Goal: Information Seeking & Learning: Check status

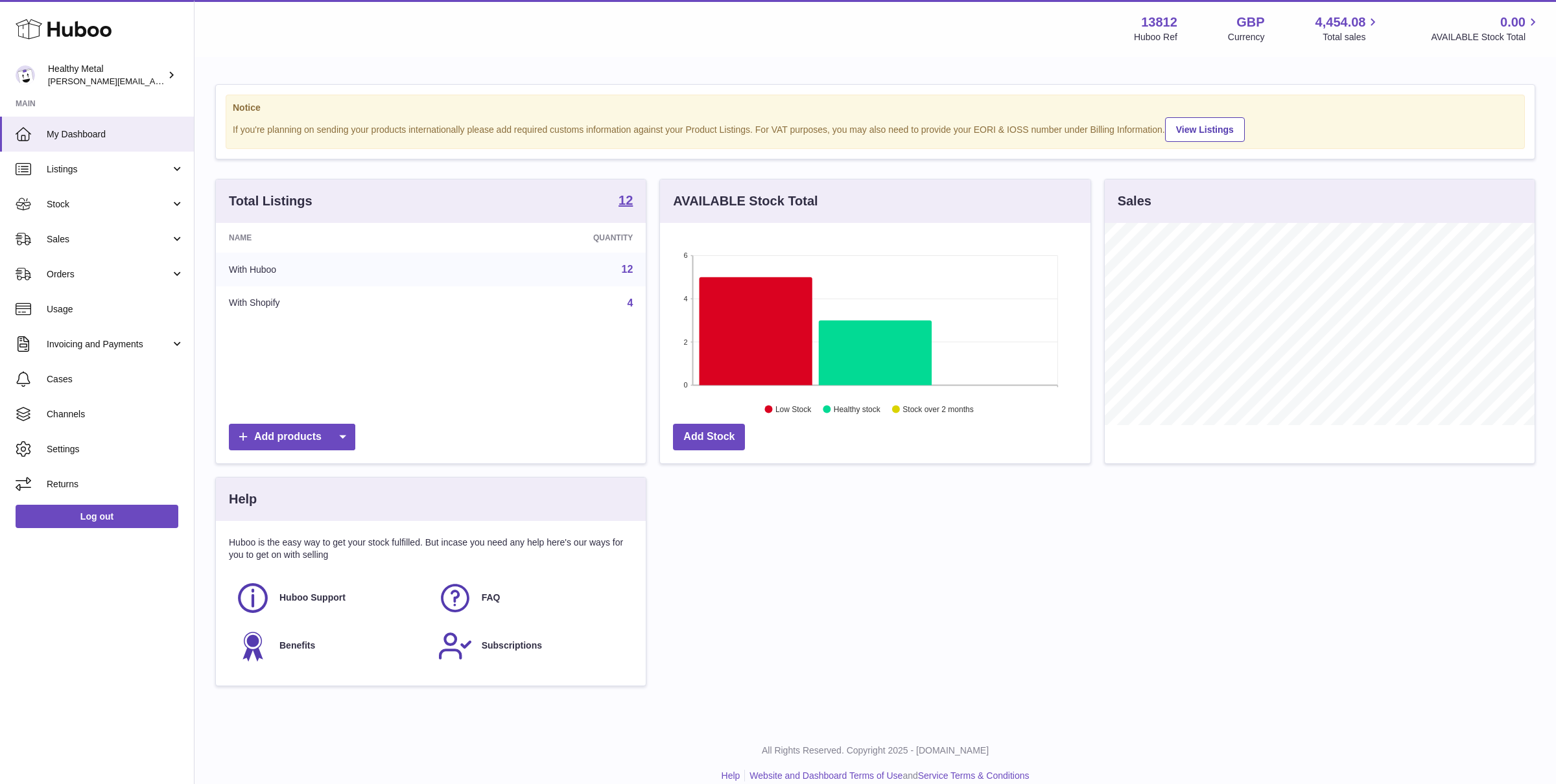
scroll to position [202, 430]
click at [116, 222] on link "Sales" at bounding box center [97, 239] width 194 height 35
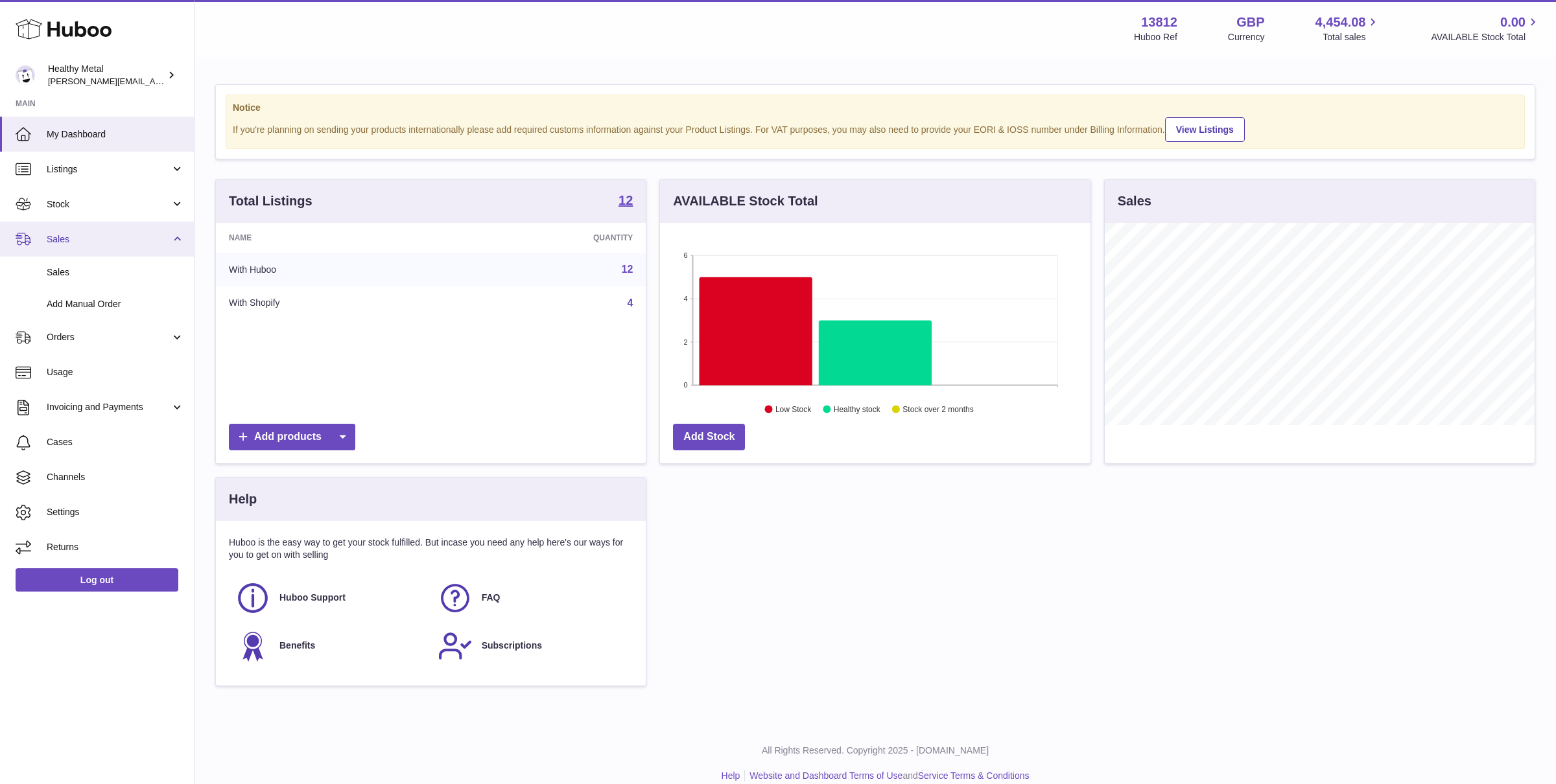
click at [116, 222] on link "Sales" at bounding box center [97, 239] width 194 height 35
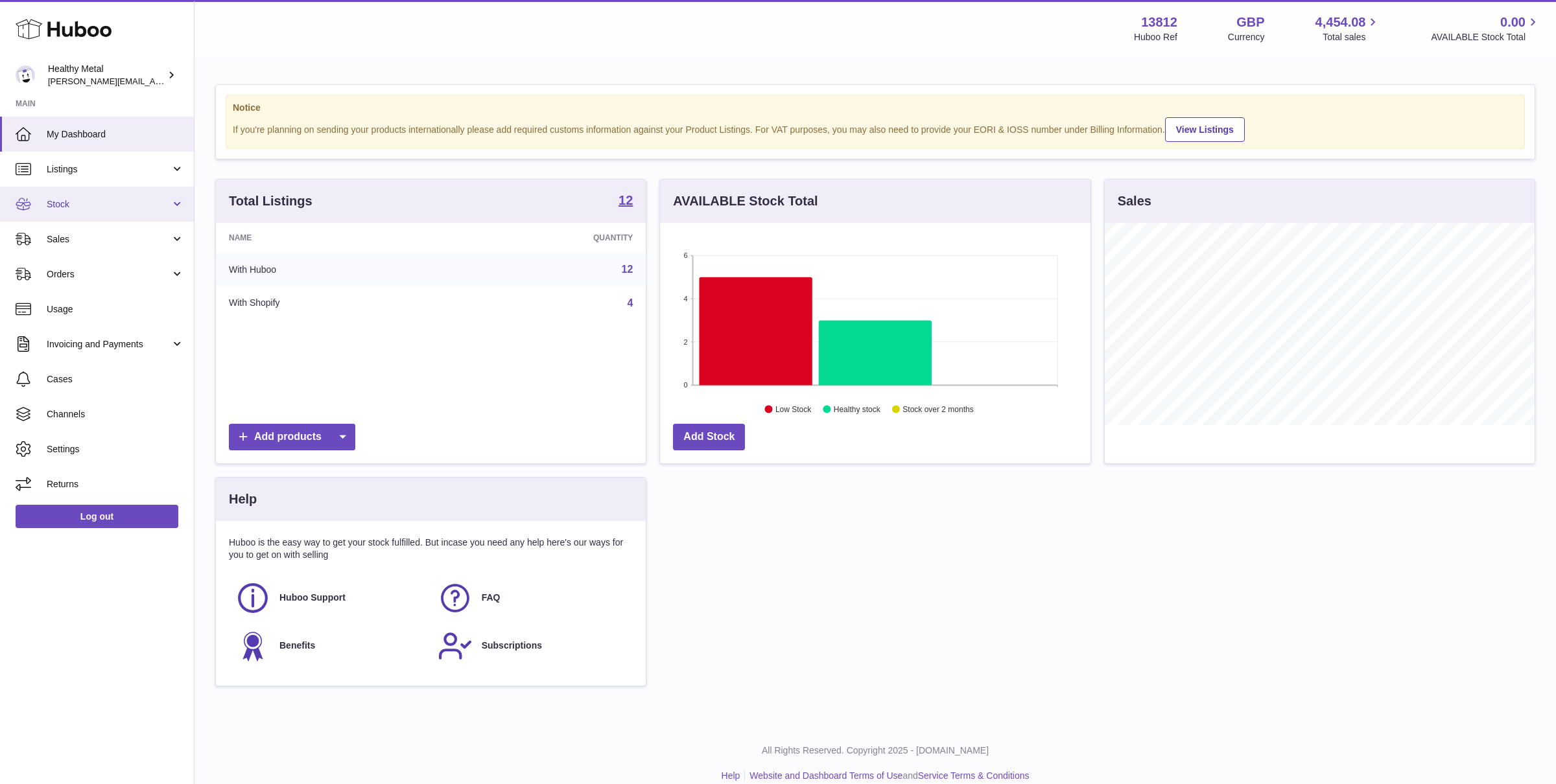
click at [105, 201] on span "Stock" at bounding box center [108, 205] width 123 height 13
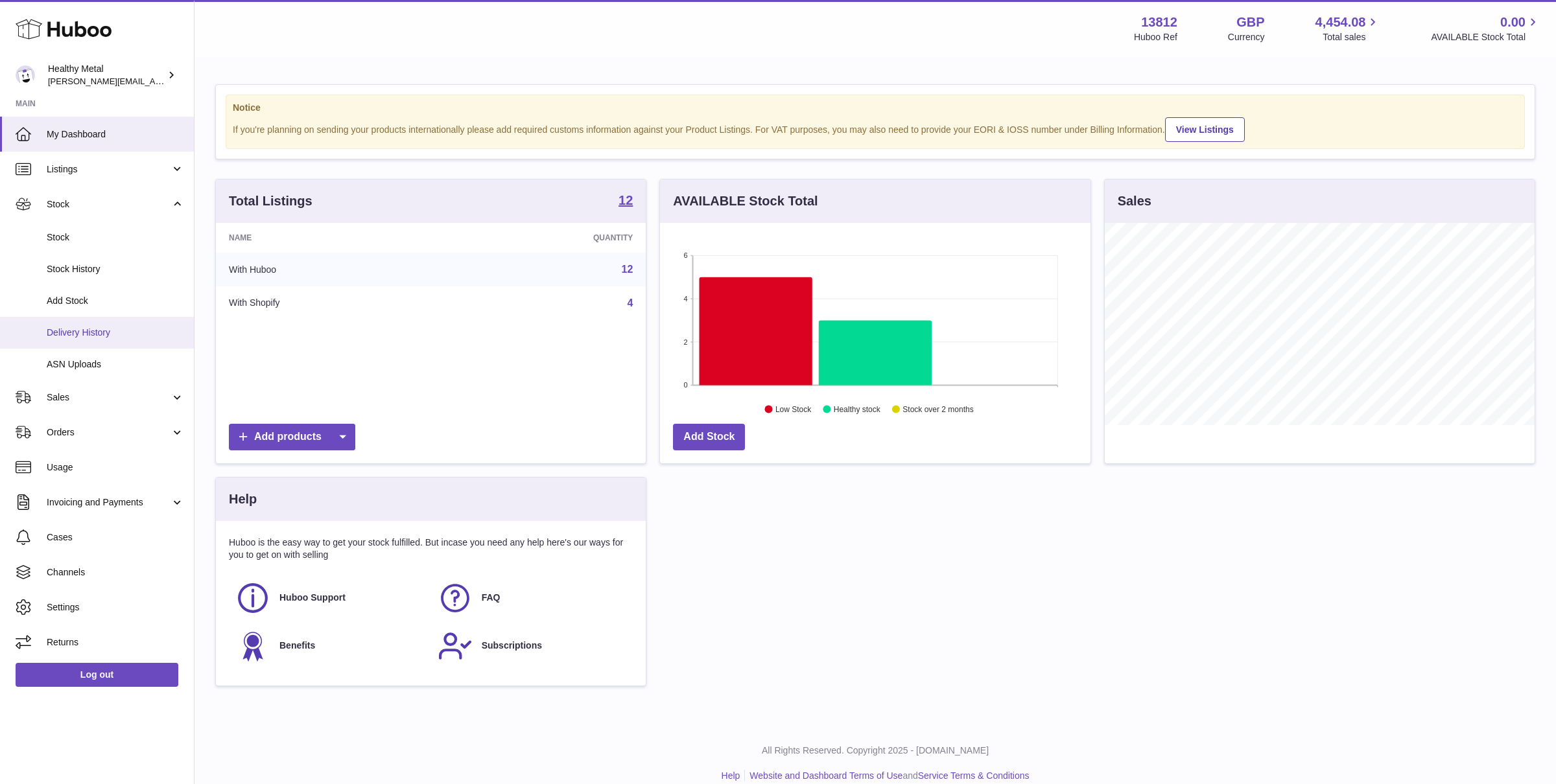
click at [81, 343] on link "Delivery History" at bounding box center [97, 333] width 194 height 32
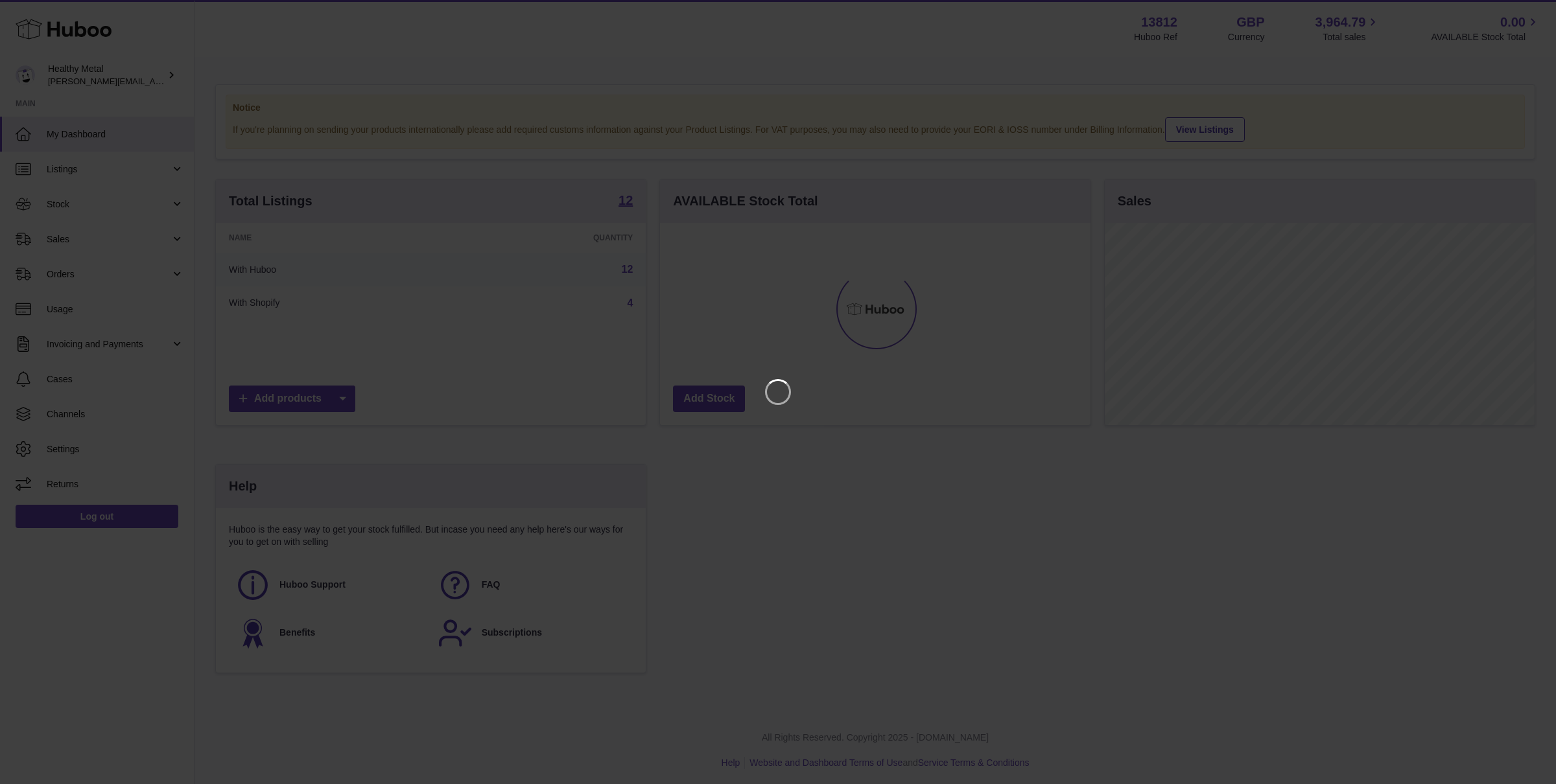
scroll to position [202, 430]
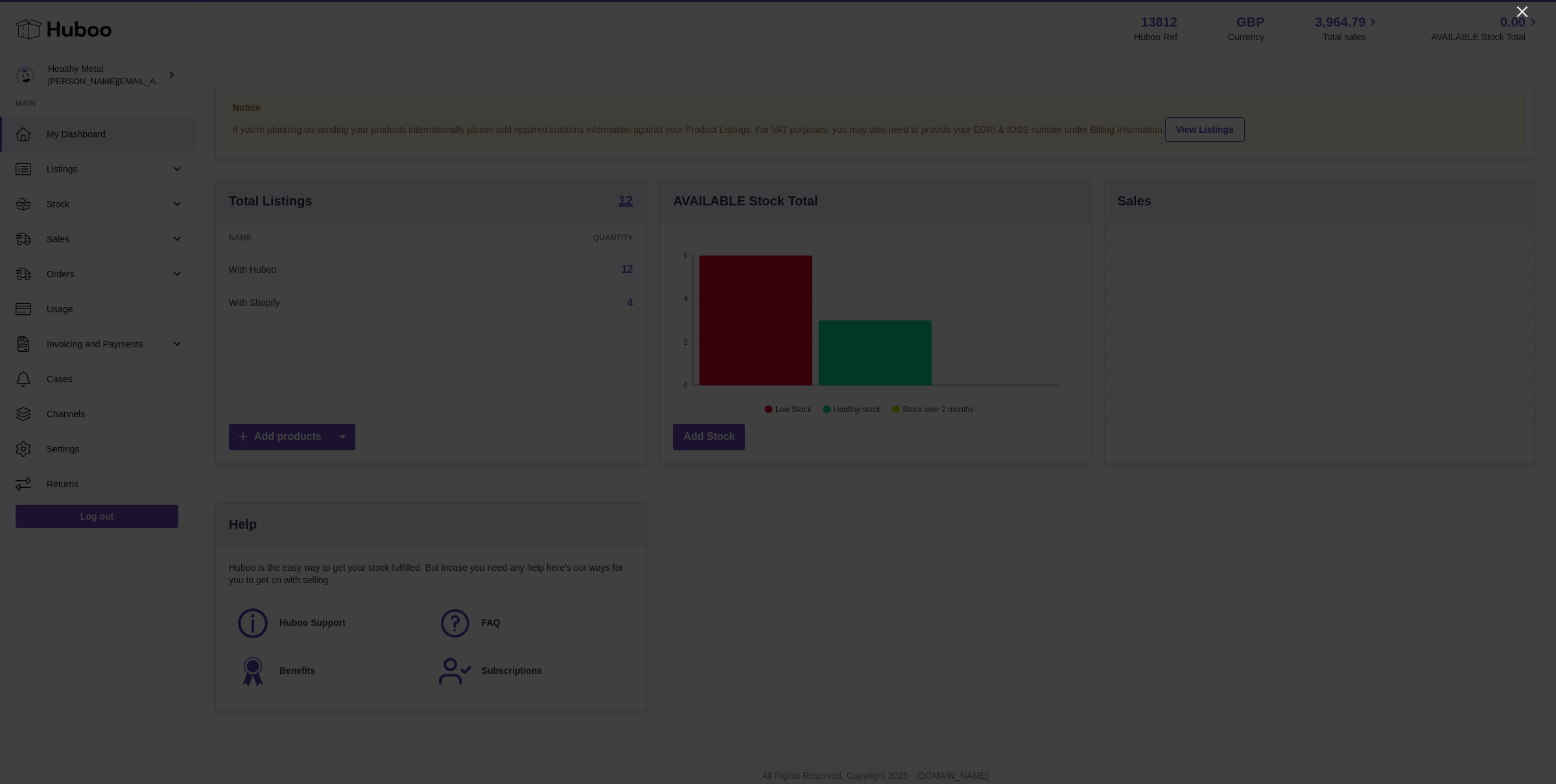
click at [1528, 9] on icon "Close" at bounding box center [1522, 12] width 16 height 16
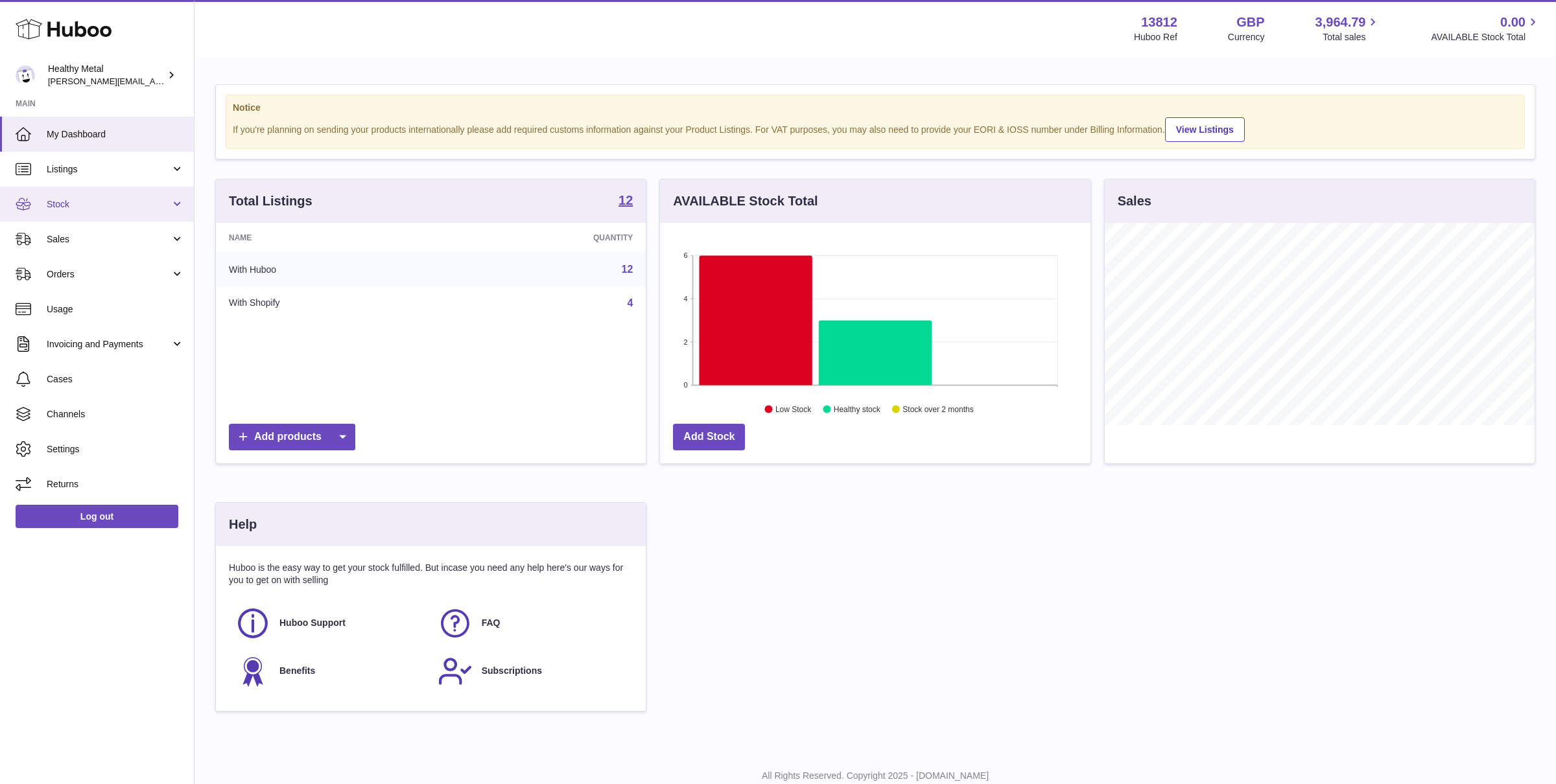
click at [113, 207] on span "Stock" at bounding box center [108, 205] width 123 height 13
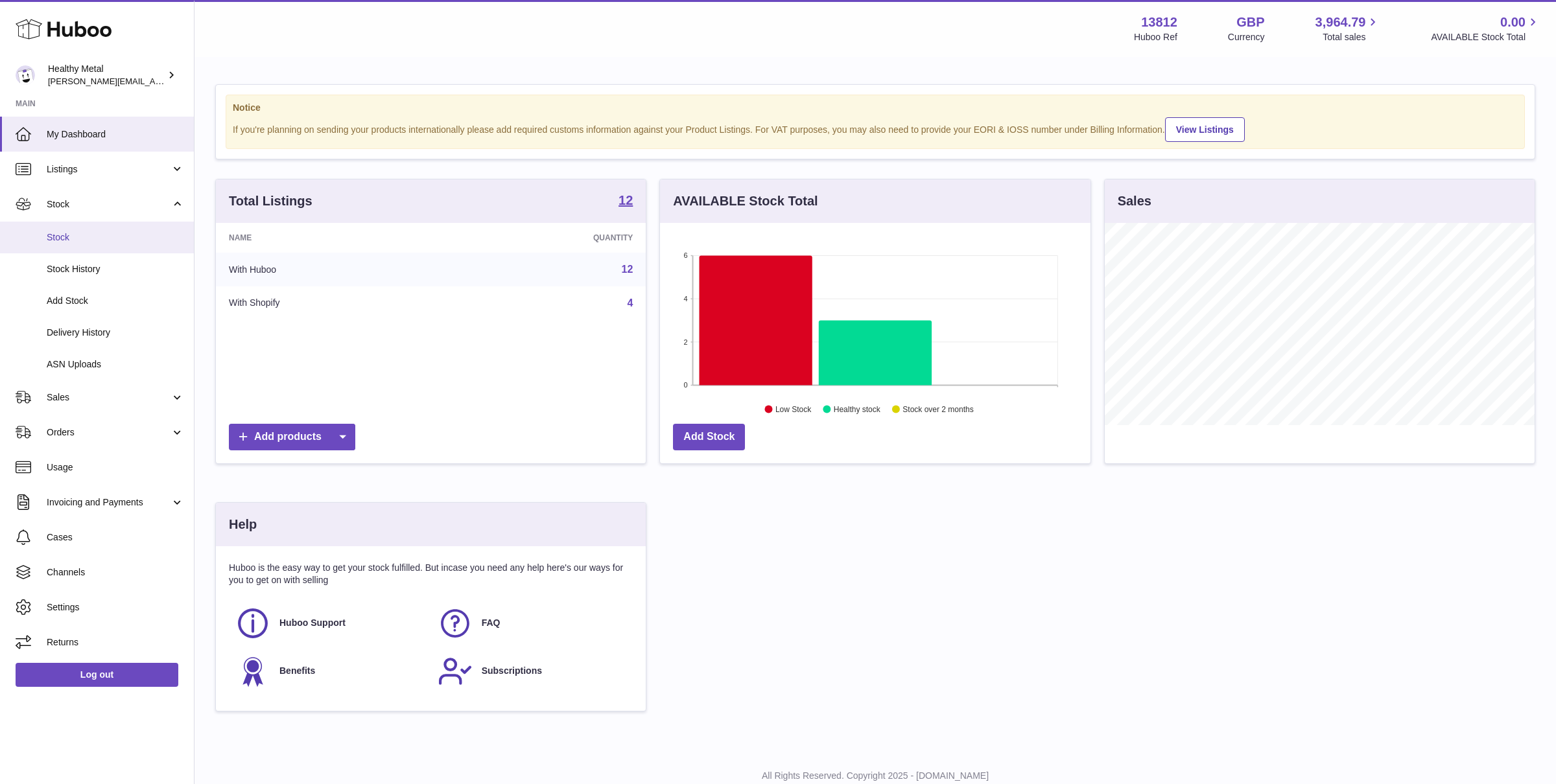
click at [79, 239] on span "Stock" at bounding box center [116, 237] width 138 height 13
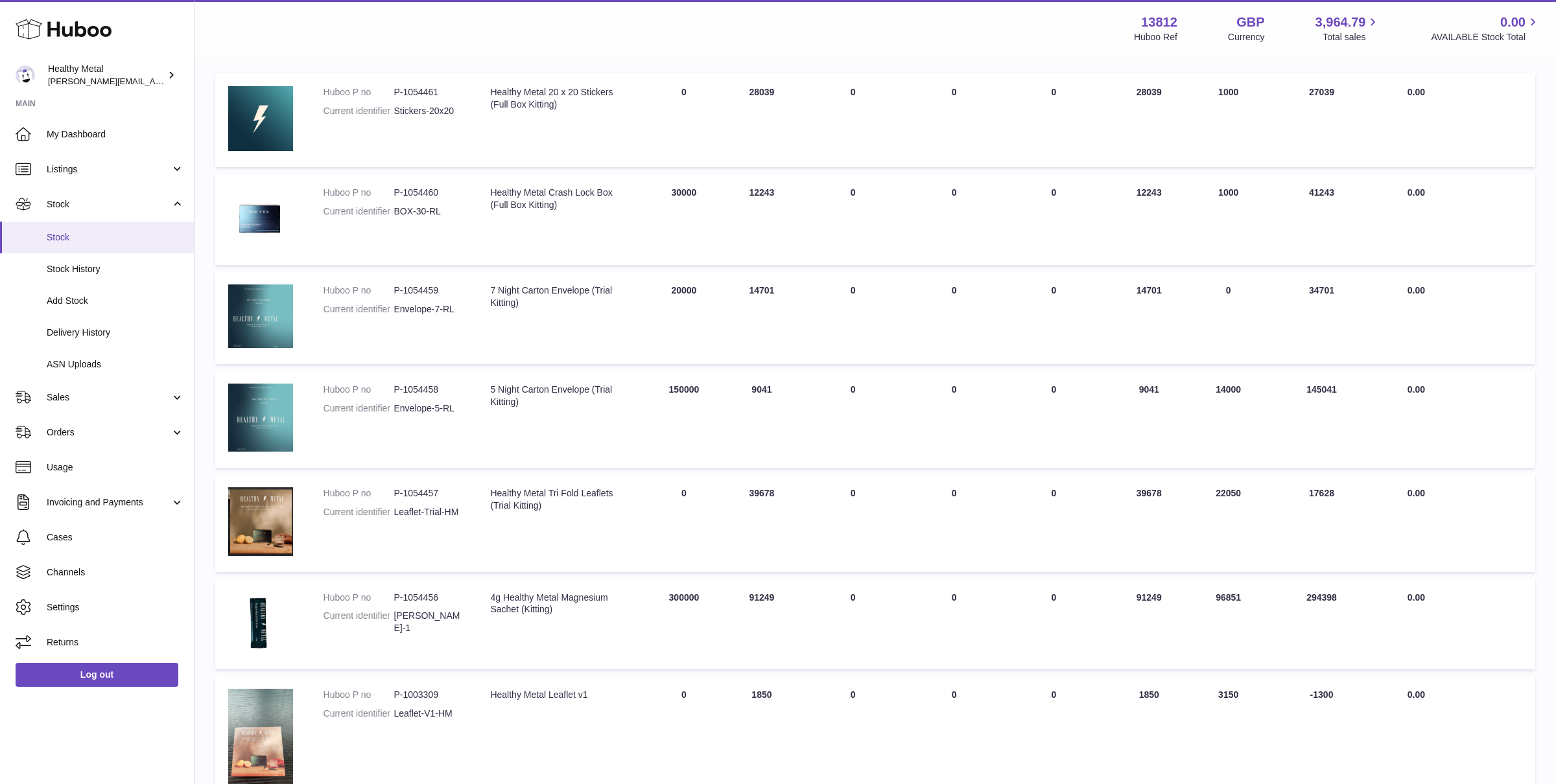
scroll to position [186, 0]
click at [783, 603] on td "ON HAND Total 91249" at bounding box center [761, 623] width 78 height 91
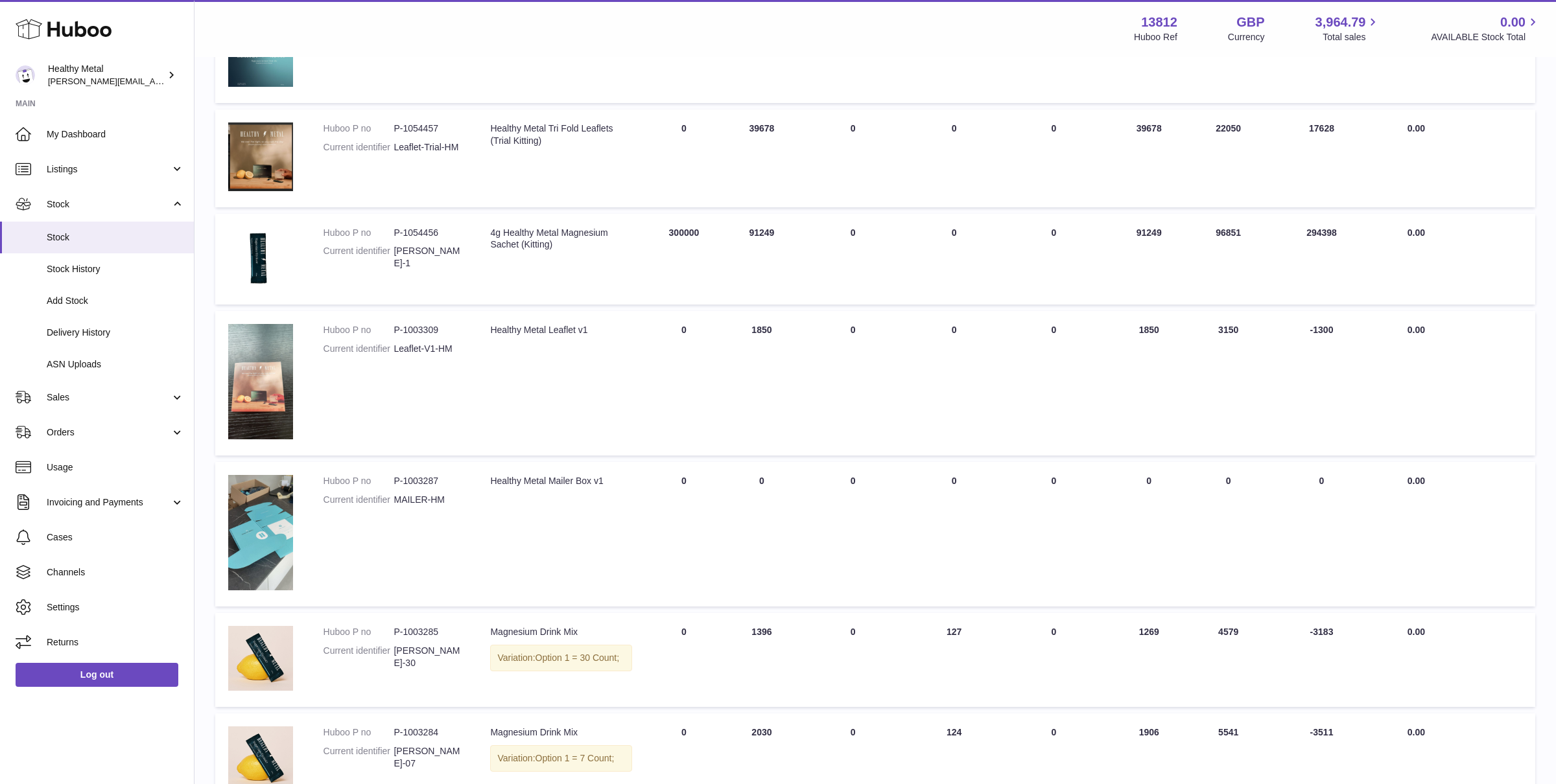
scroll to position [716, 0]
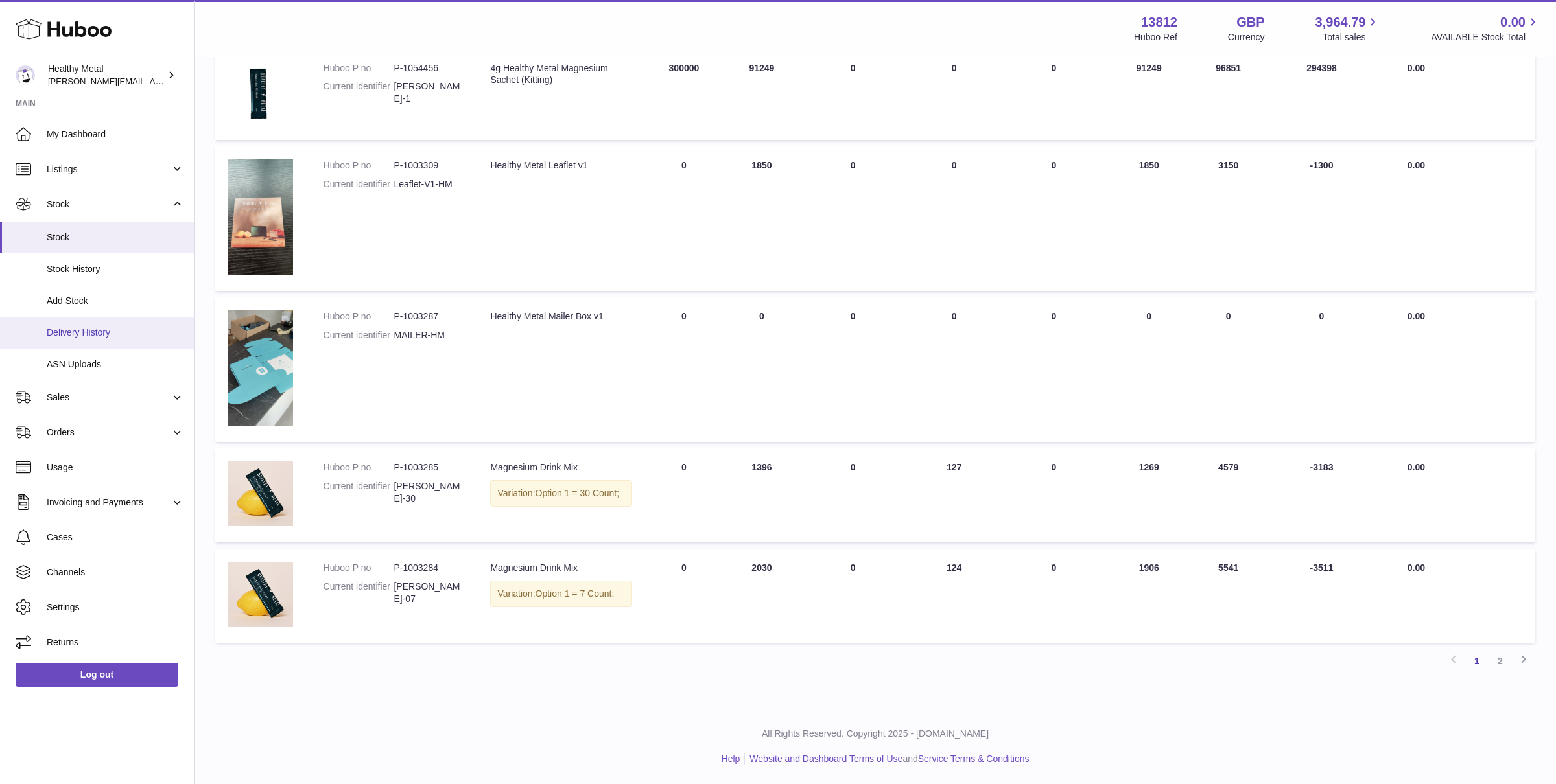
click at [88, 332] on span "Delivery History" at bounding box center [116, 333] width 138 height 13
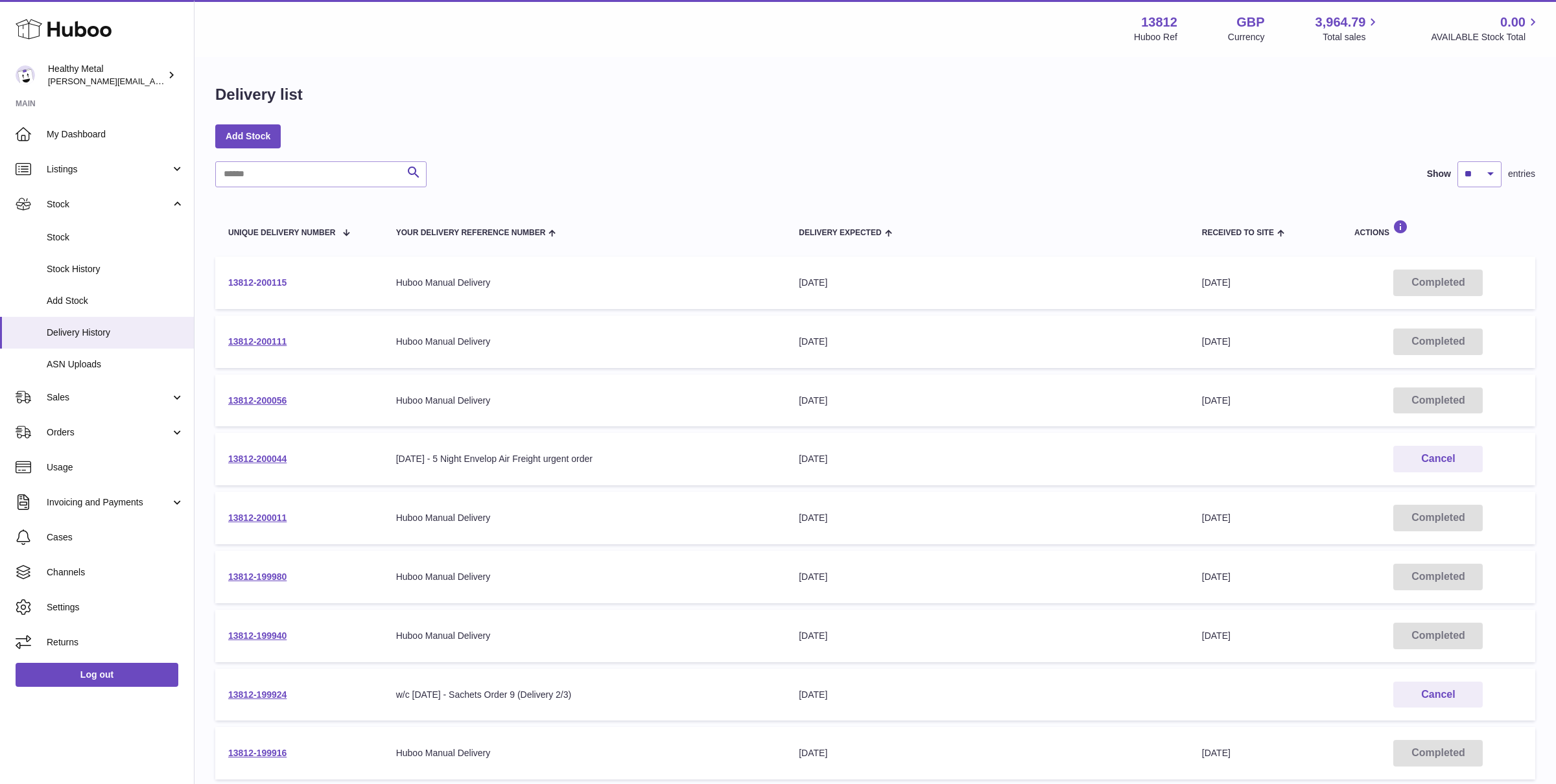
click at [249, 278] on link "13812-200115" at bounding box center [257, 282] width 59 height 10
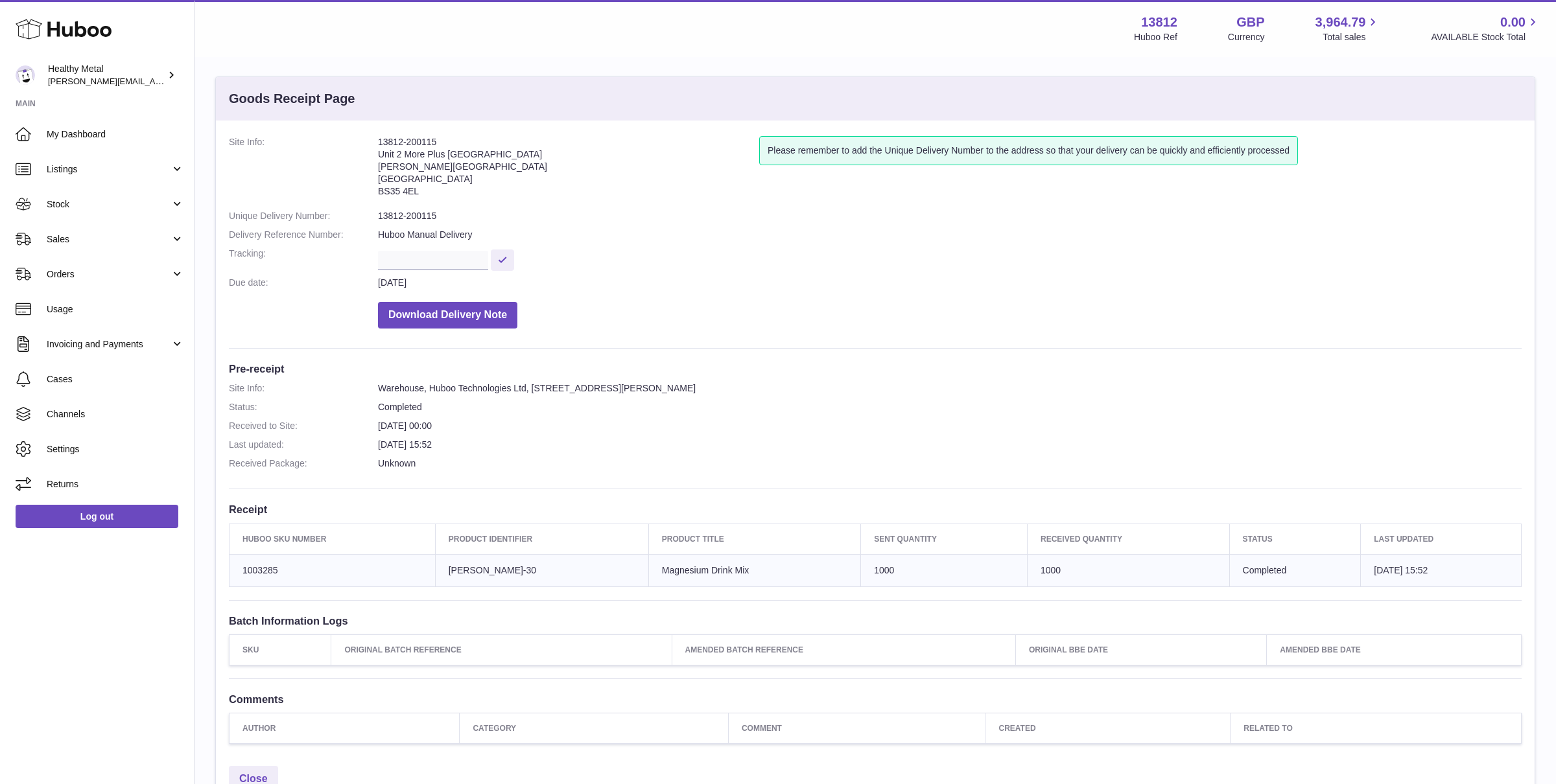
scroll to position [6, 0]
click at [131, 199] on span "Stock" at bounding box center [108, 205] width 123 height 13
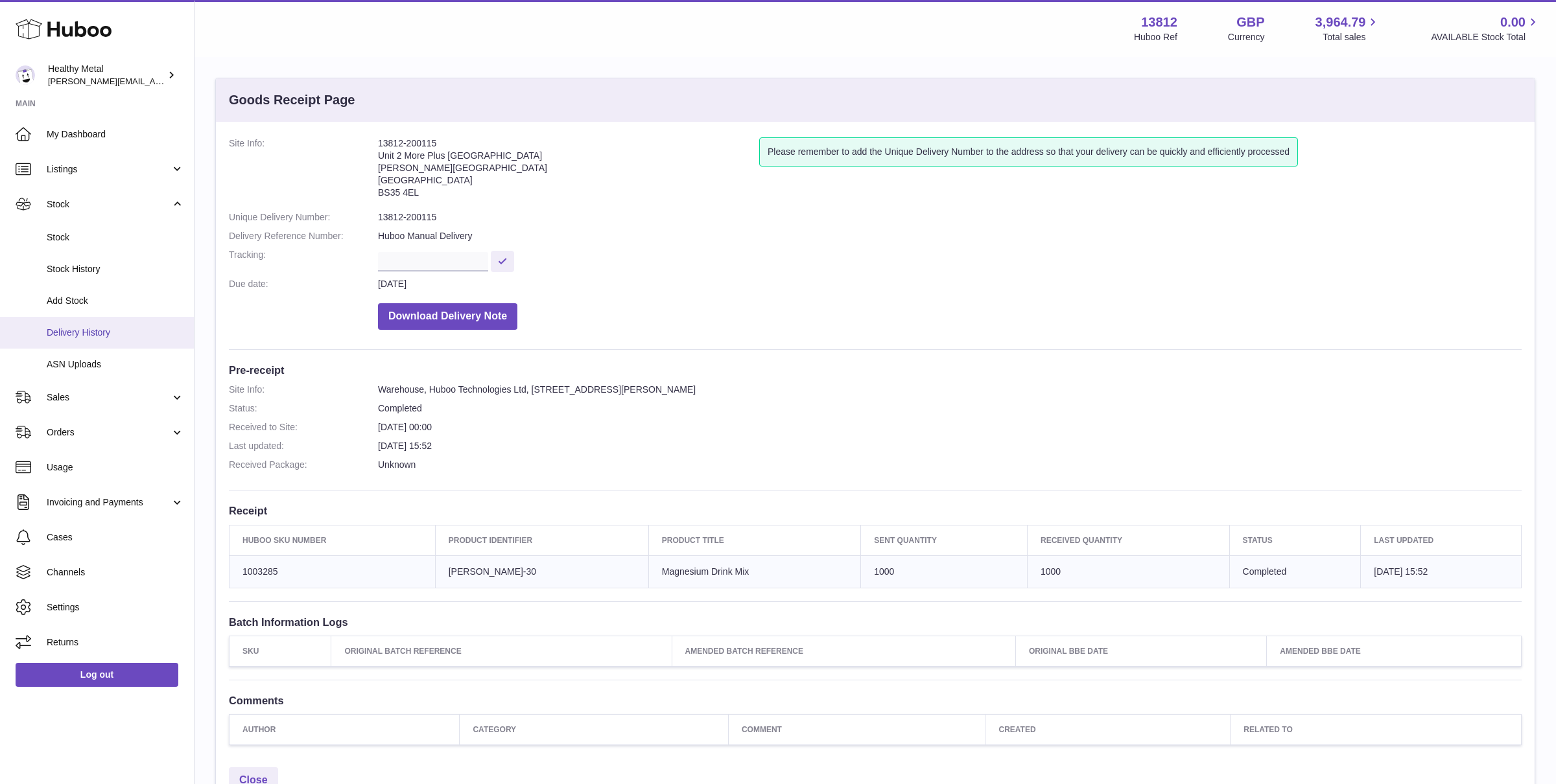
click at [97, 329] on span "Delivery History" at bounding box center [116, 333] width 138 height 13
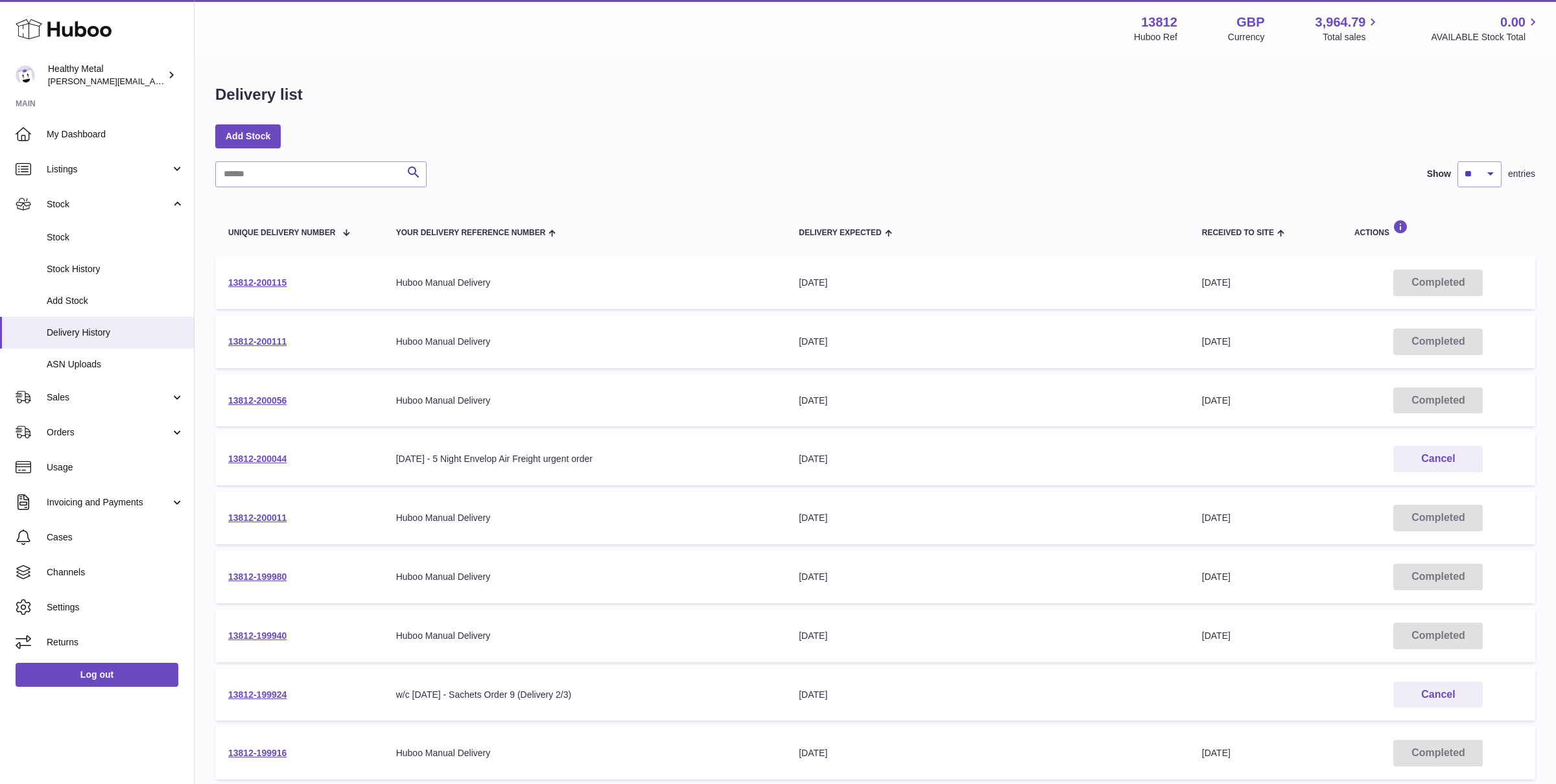
click at [450, 456] on div "[DATE] - 5 Night Envelop Air Freight urgent order" at bounding box center [584, 460] width 378 height 13
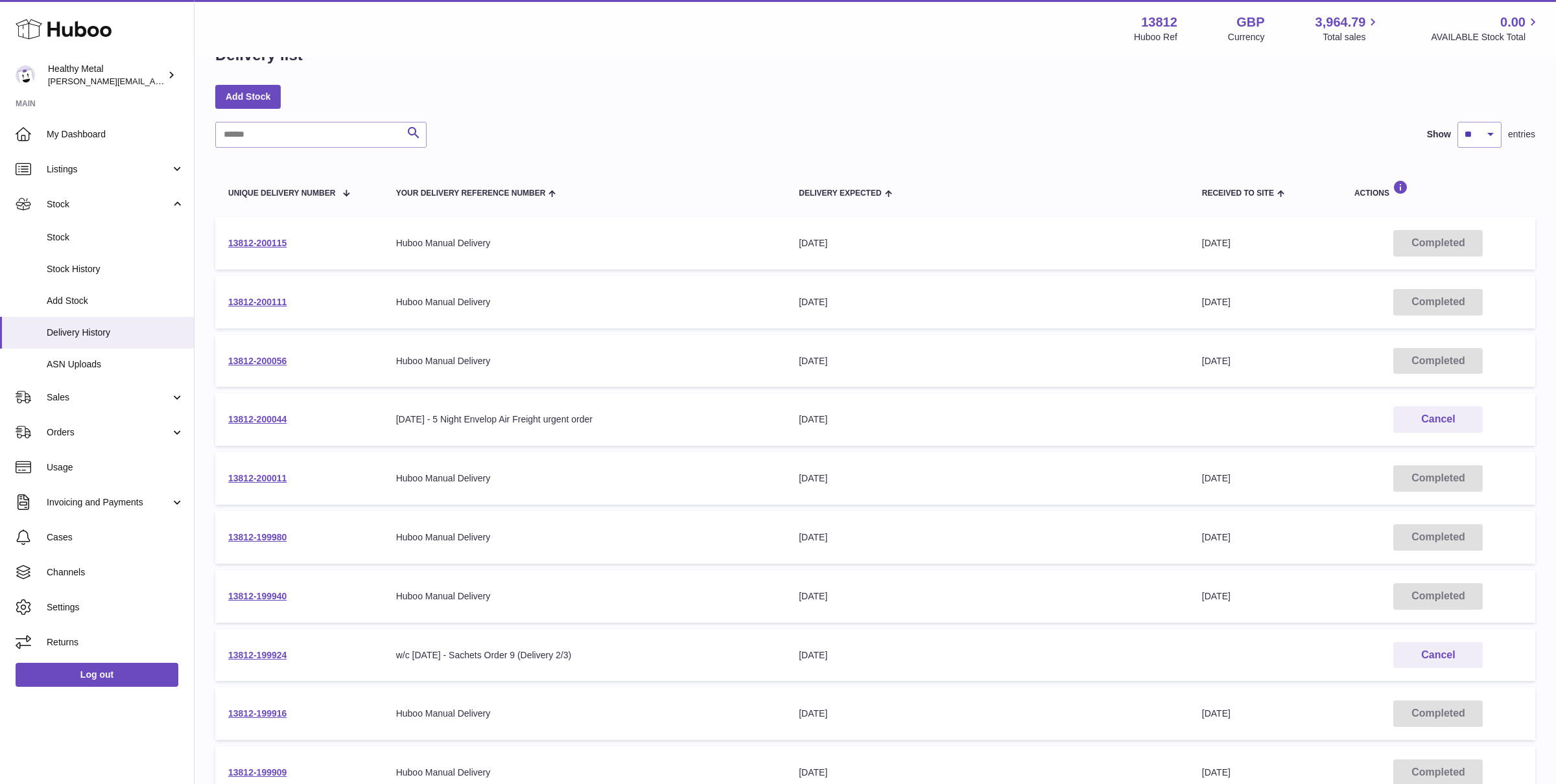
scroll to position [40, 0]
click at [272, 628] on td "13812-199924" at bounding box center [299, 654] width 168 height 52
click at [242, 655] on link "13812-199924" at bounding box center [257, 654] width 59 height 10
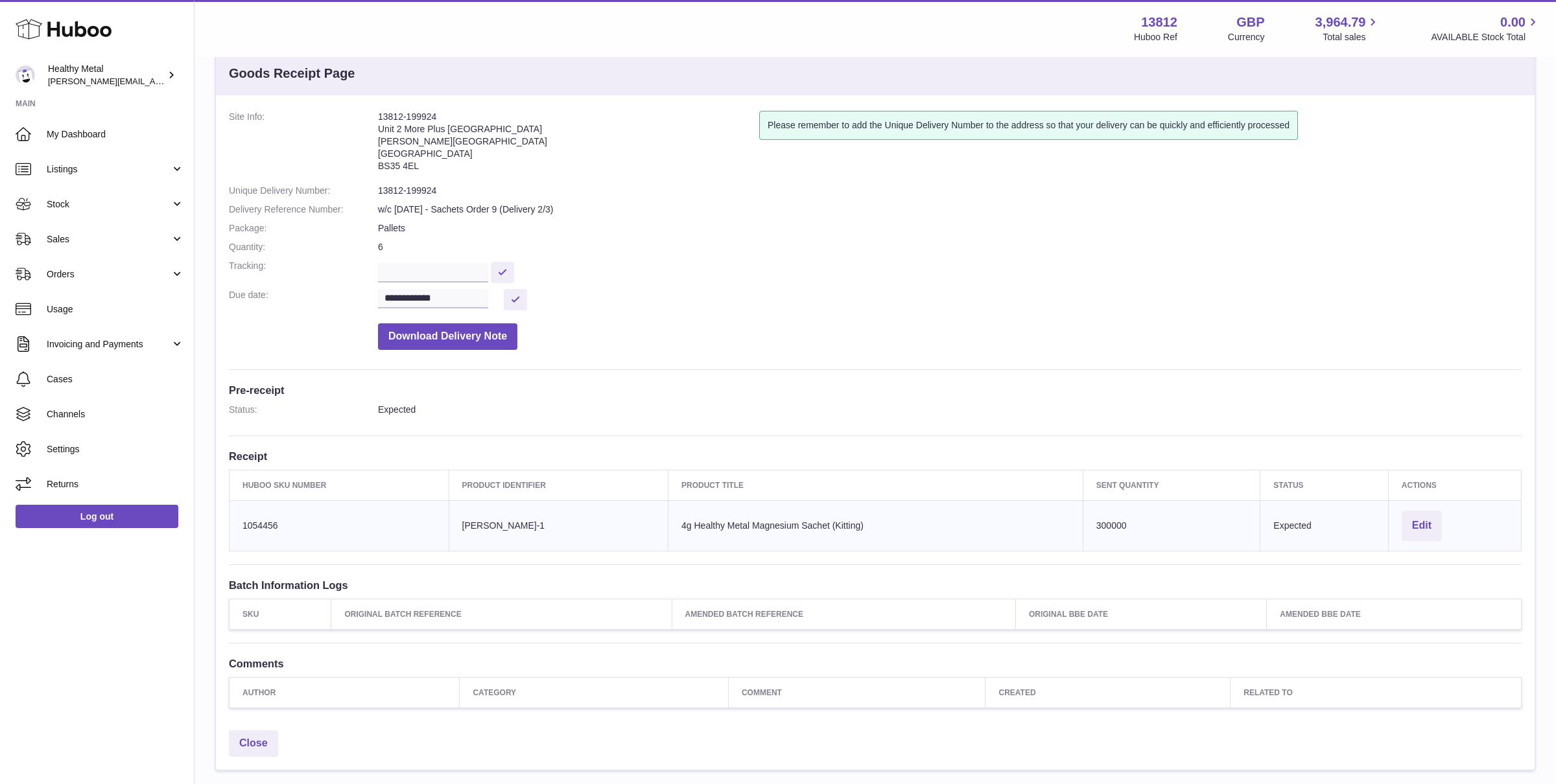
scroll to position [123, 0]
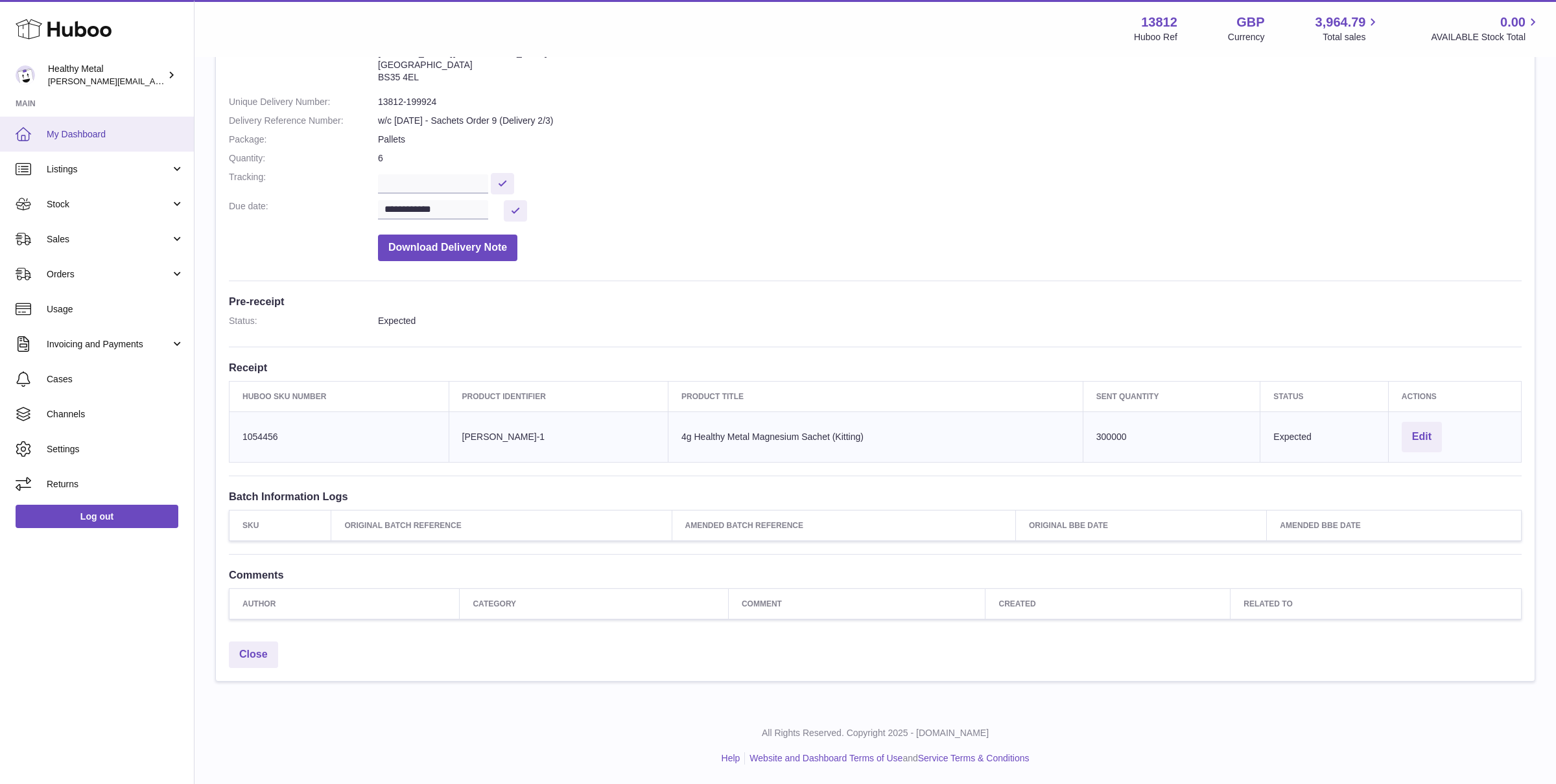
click at [126, 145] on link "My Dashboard" at bounding box center [97, 134] width 194 height 35
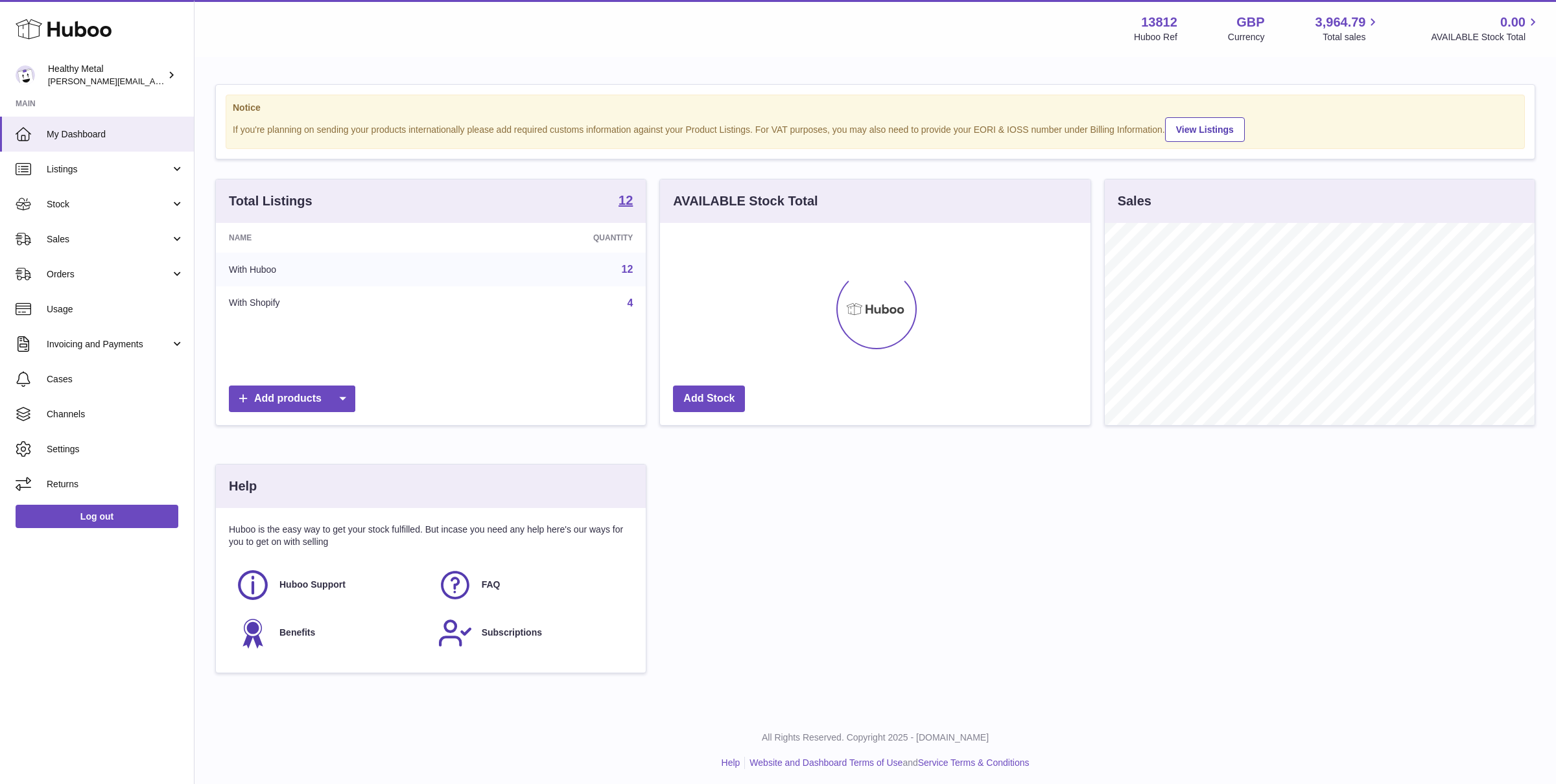
scroll to position [202, 430]
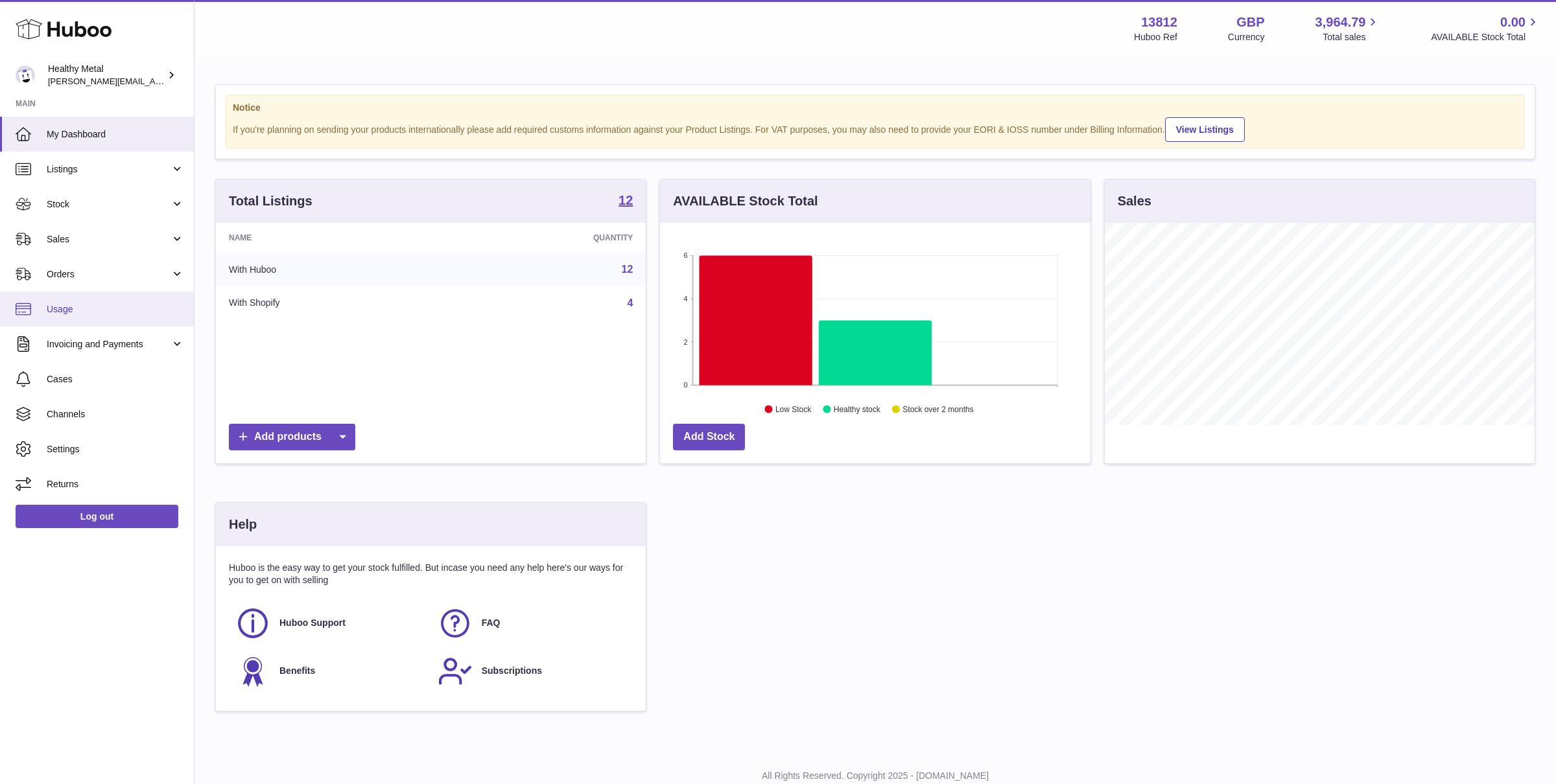
click at [52, 307] on span "Usage" at bounding box center [116, 309] width 138 height 13
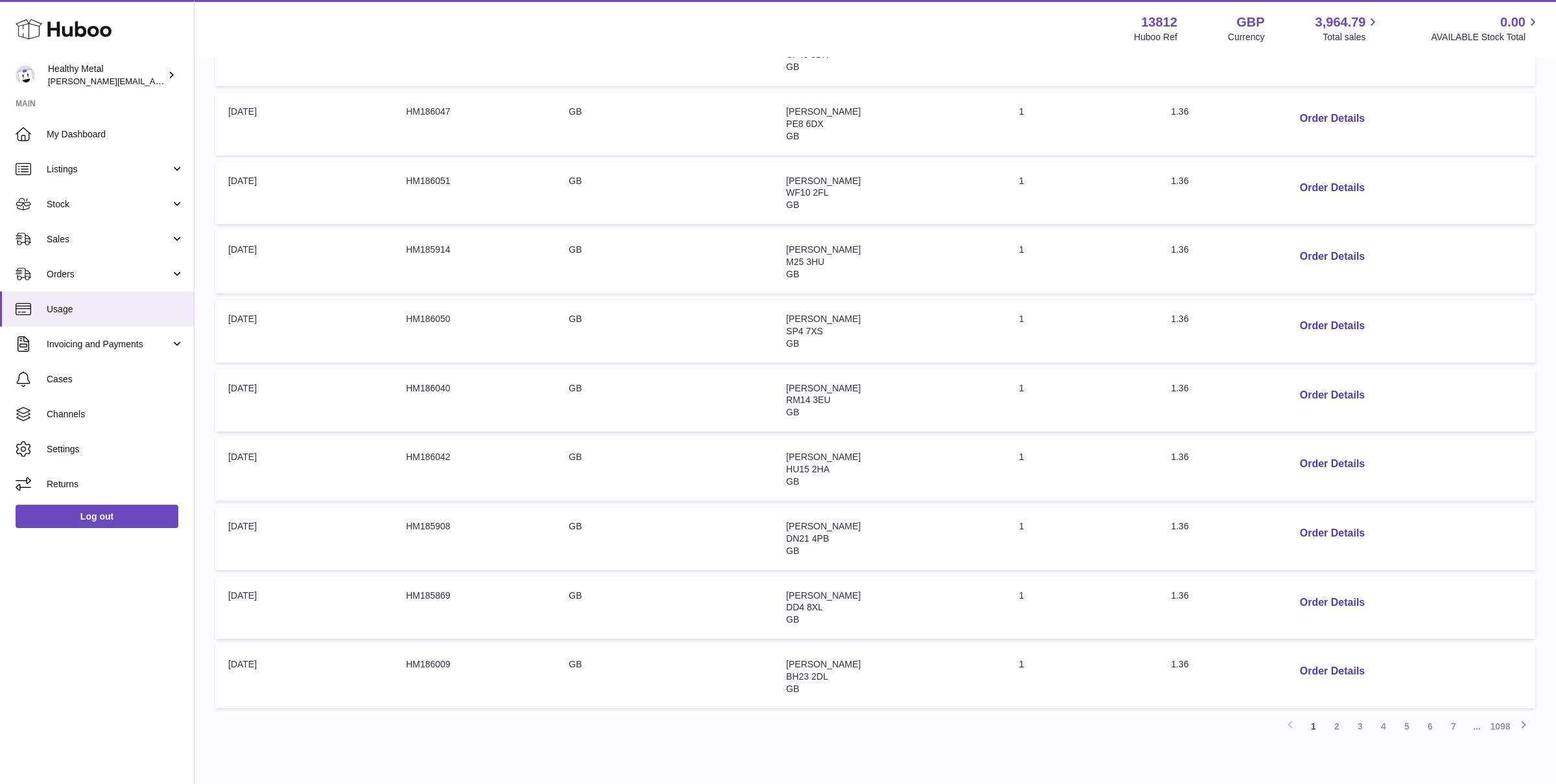
scroll to position [352, 0]
click at [1389, 654] on link "4" at bounding box center [1383, 661] width 23 height 23
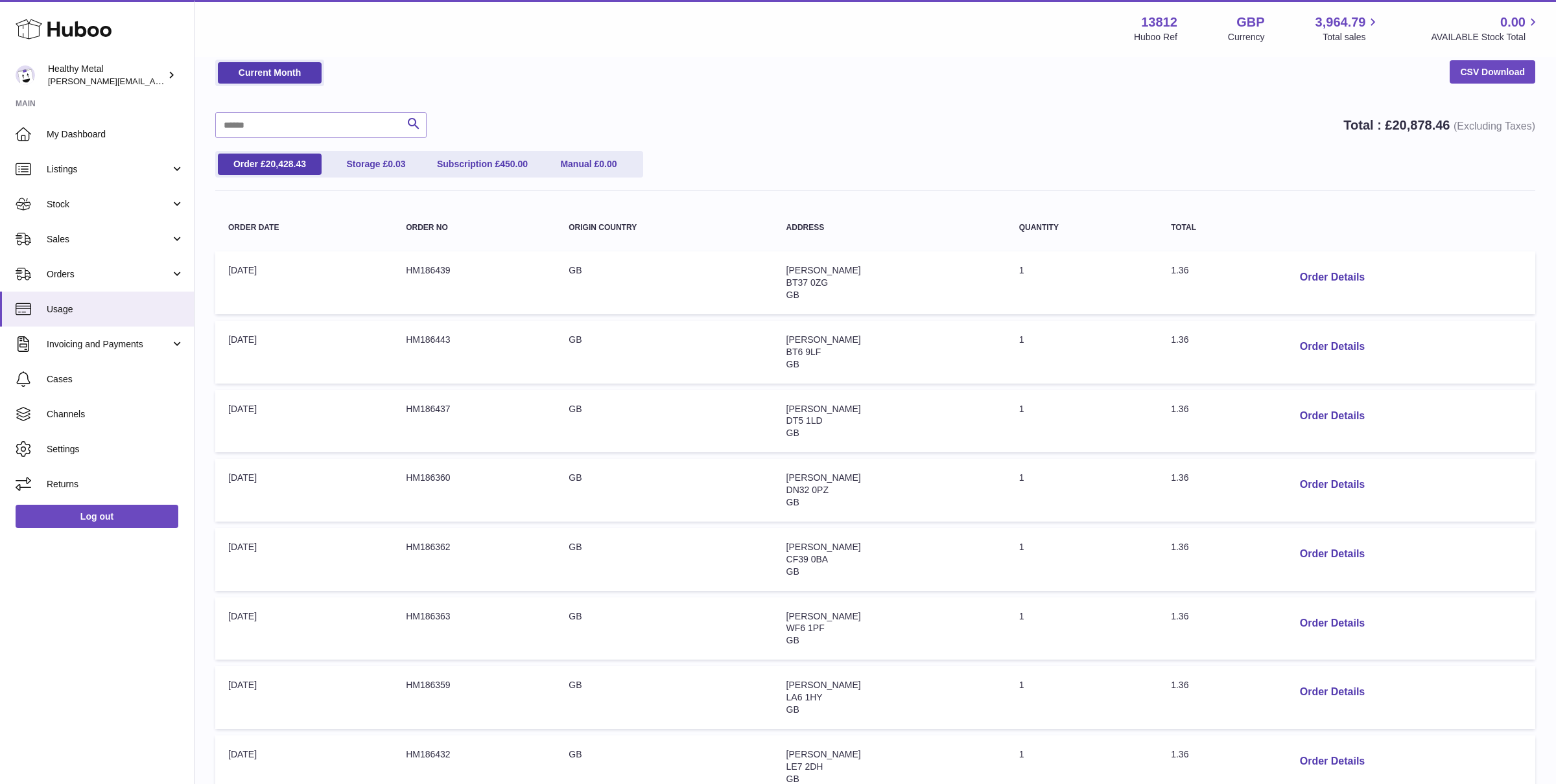
scroll to position [352, 0]
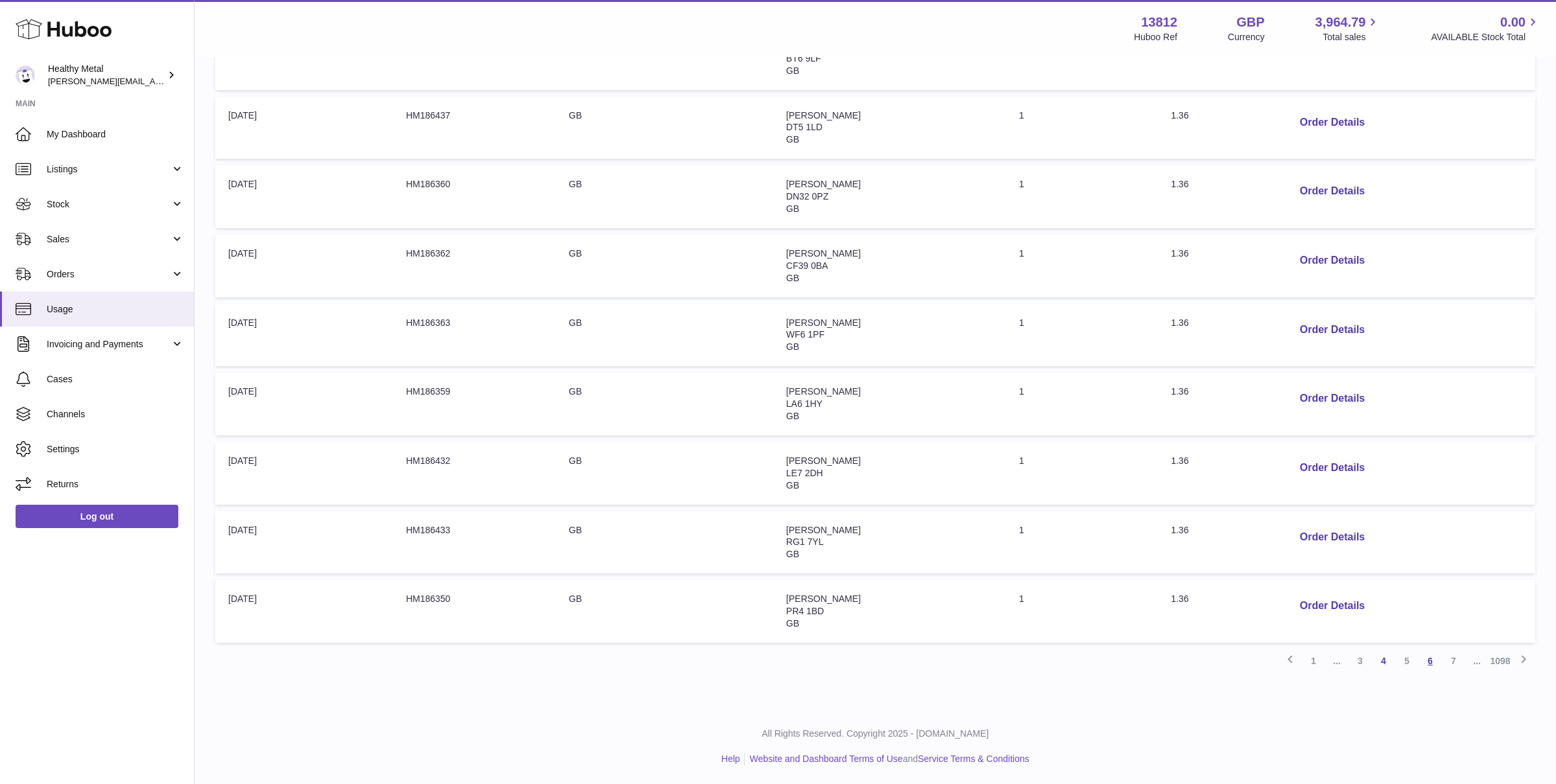
click at [1439, 659] on link "6" at bounding box center [1429, 661] width 23 height 23
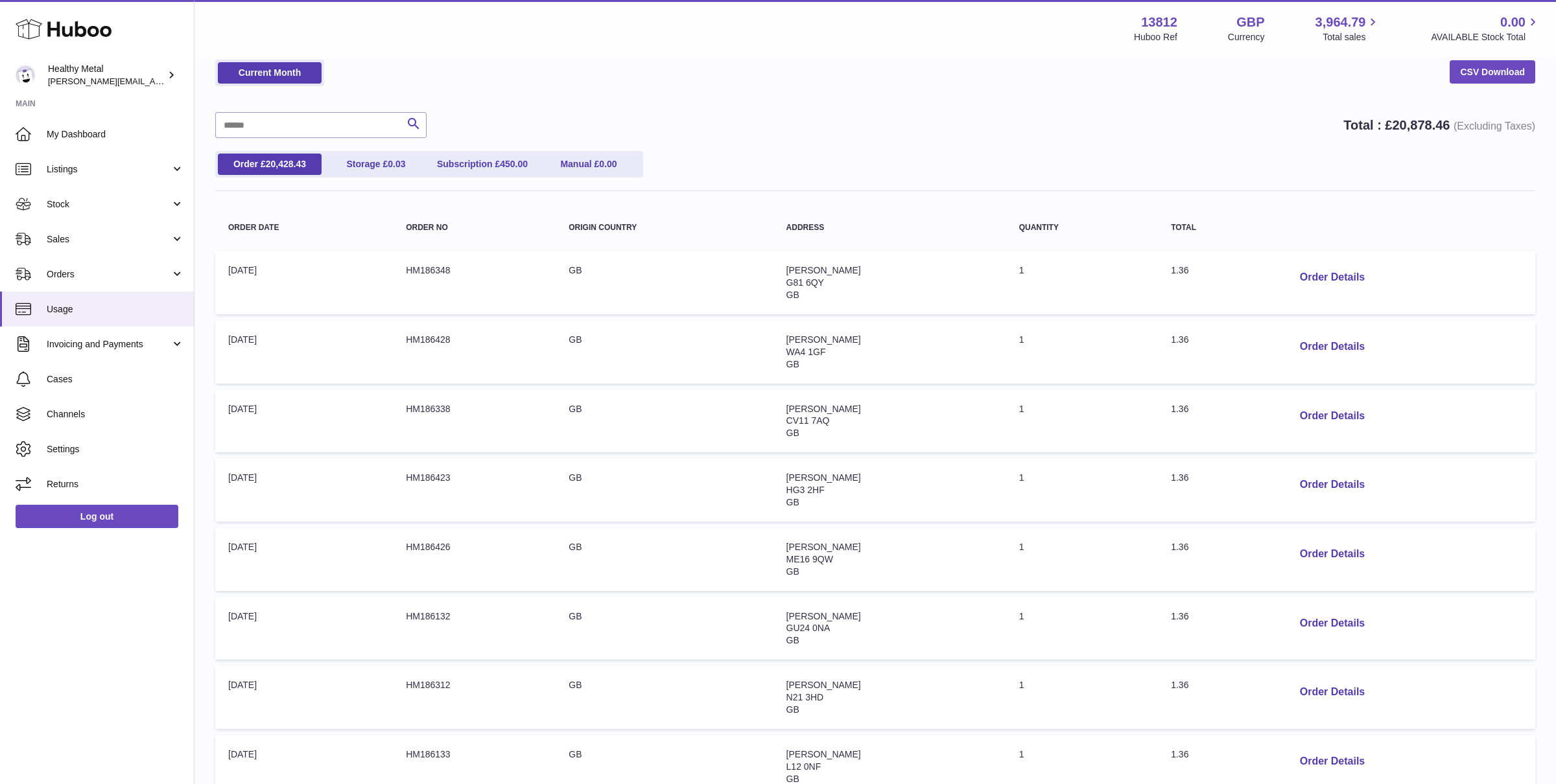
scroll to position [352, 0]
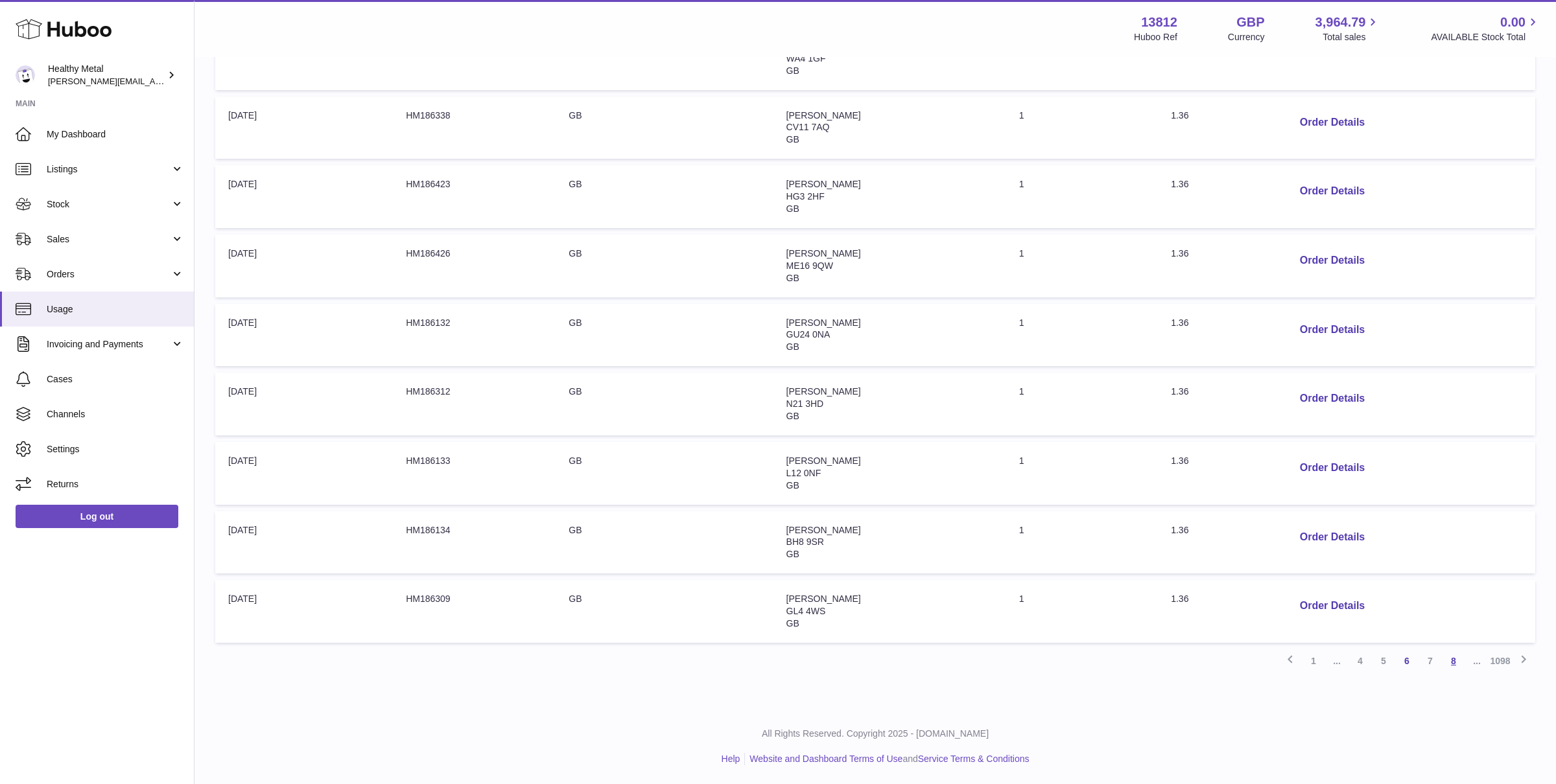
click at [1448, 660] on link "8" at bounding box center [1453, 661] width 23 height 23
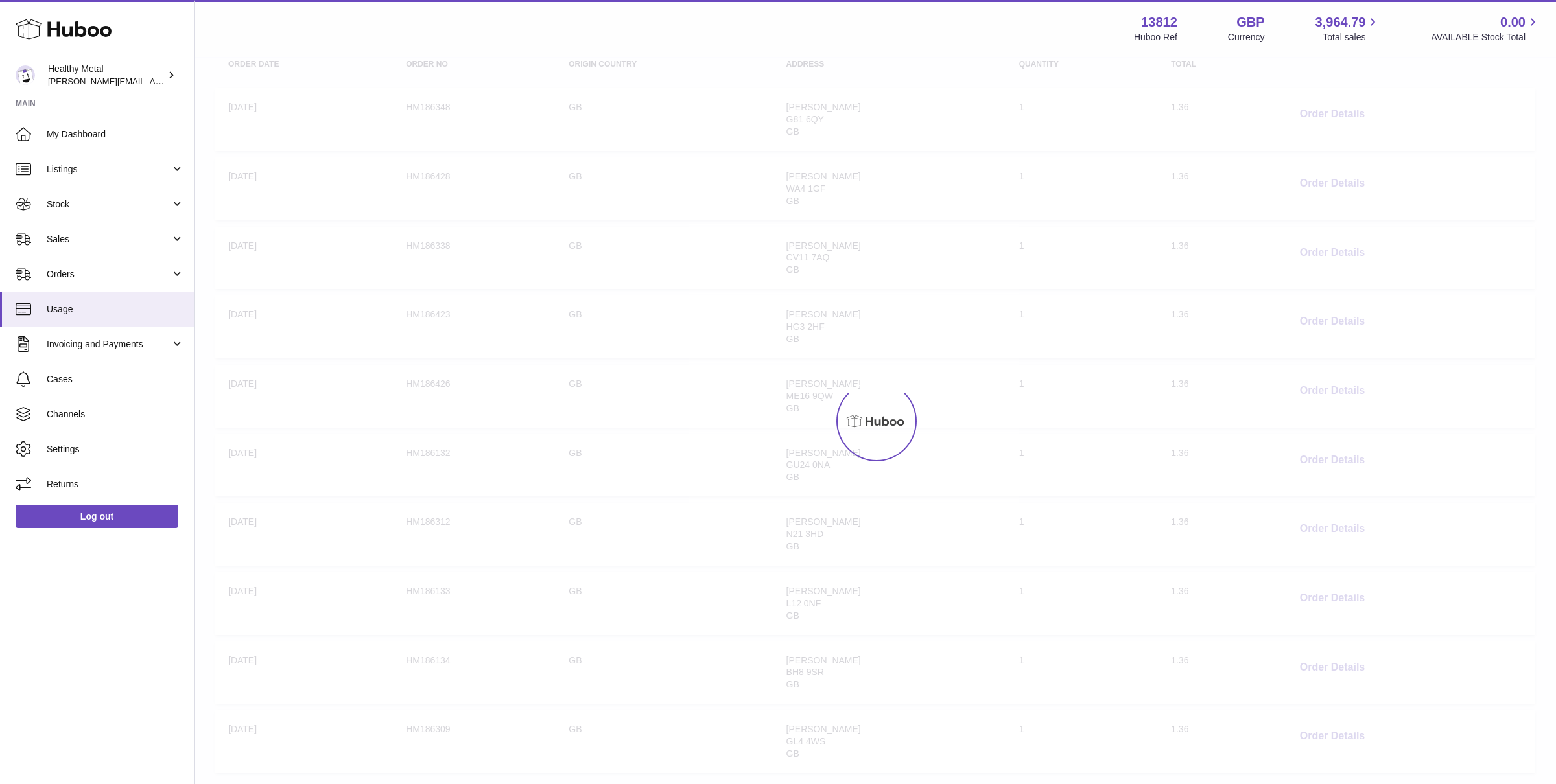
scroll to position [59, 0]
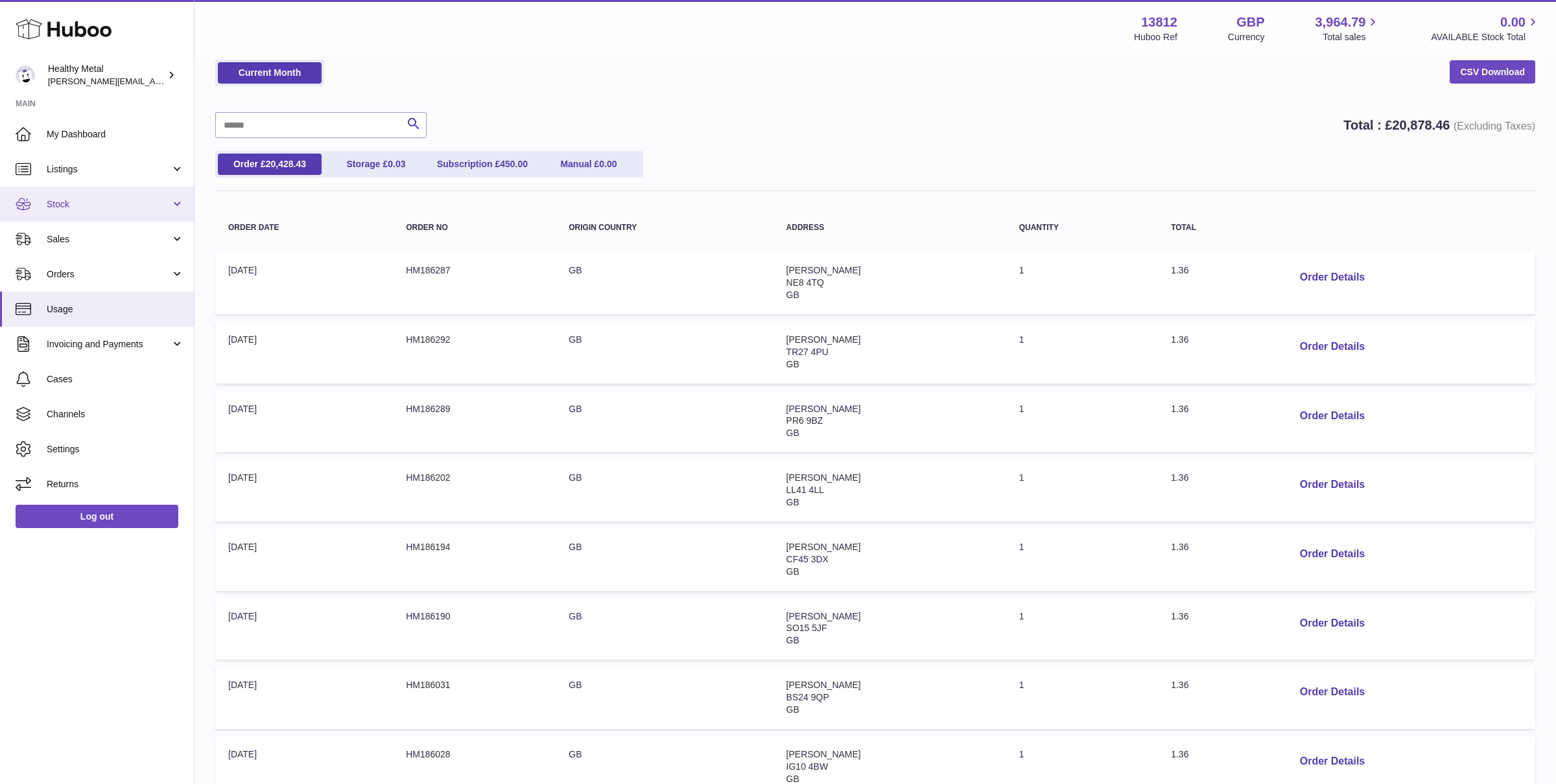
click at [91, 194] on link "Stock" at bounding box center [97, 204] width 194 height 35
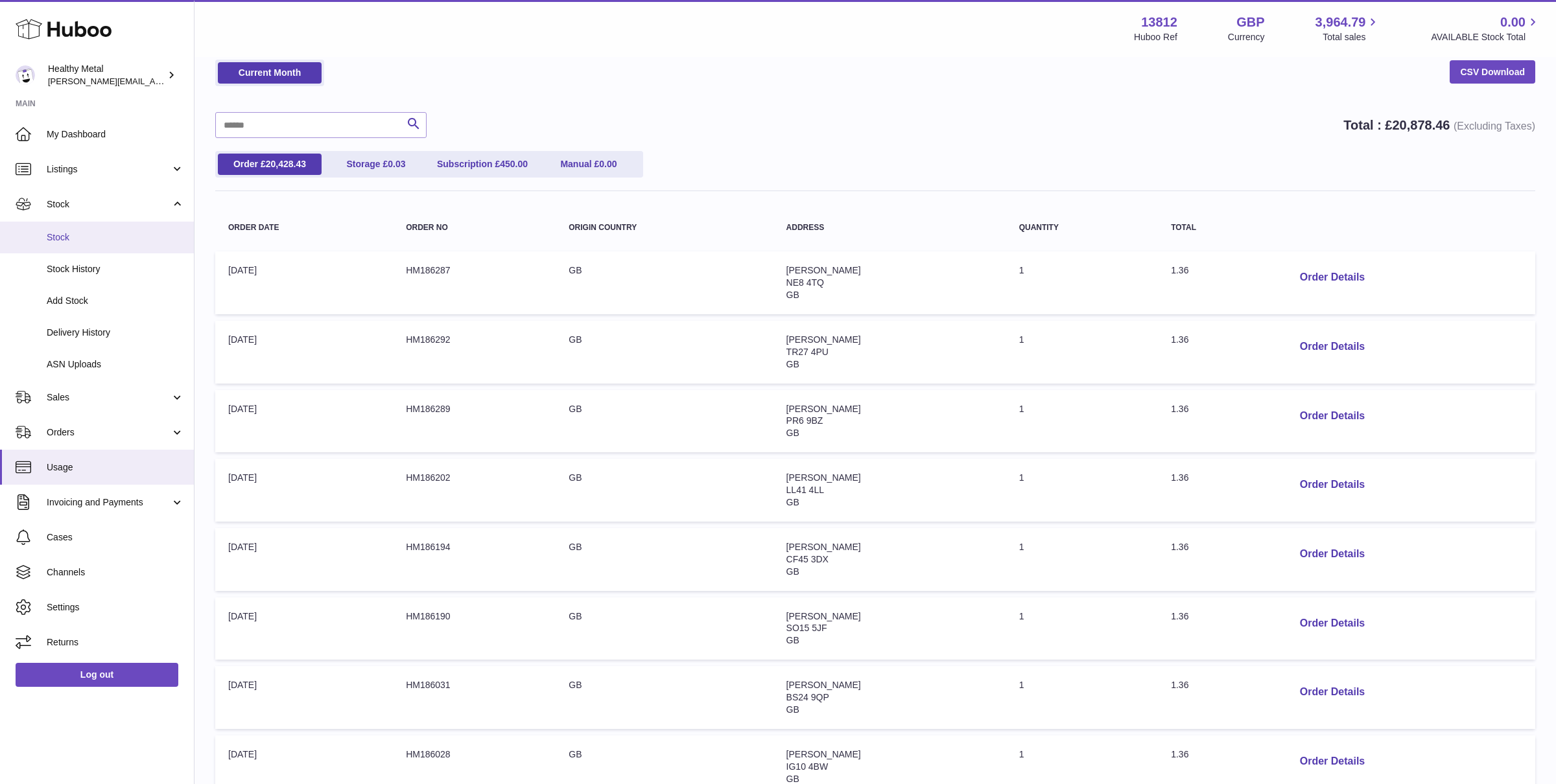
click at [85, 236] on span "Stock" at bounding box center [116, 237] width 138 height 13
